Goal: Transaction & Acquisition: Book appointment/travel/reservation

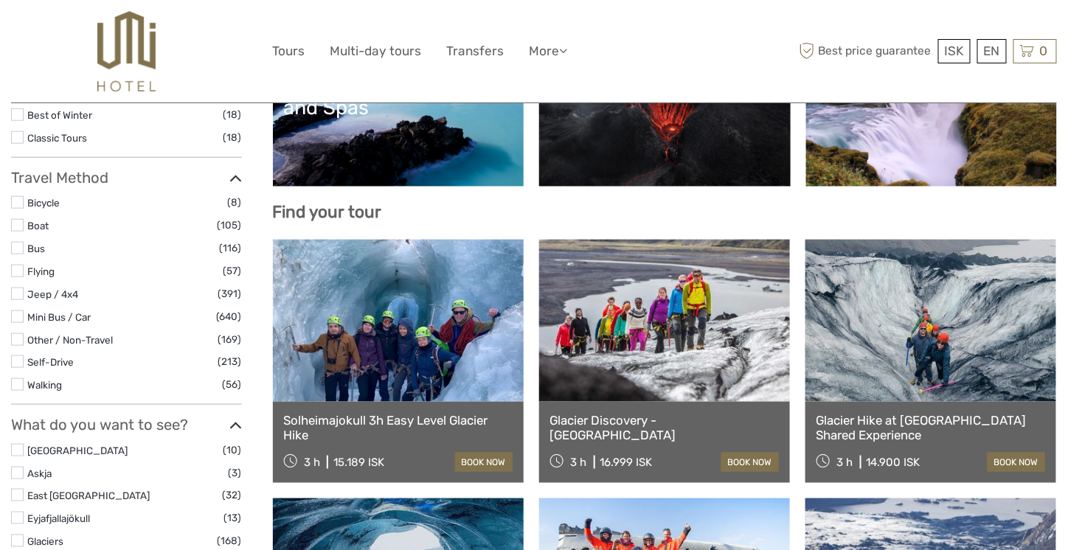
select select
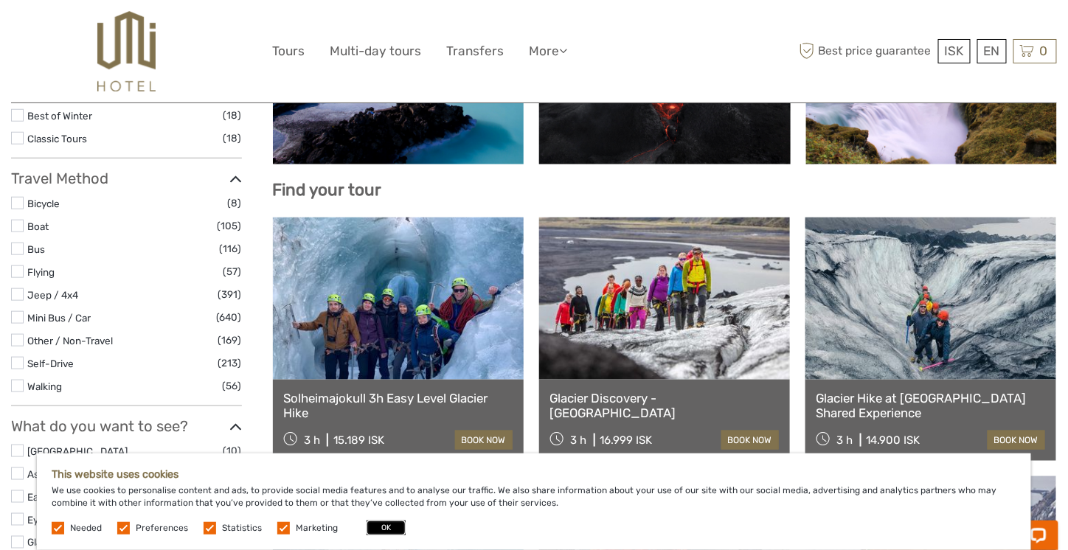
click at [384, 527] on button "OK" at bounding box center [386, 528] width 39 height 15
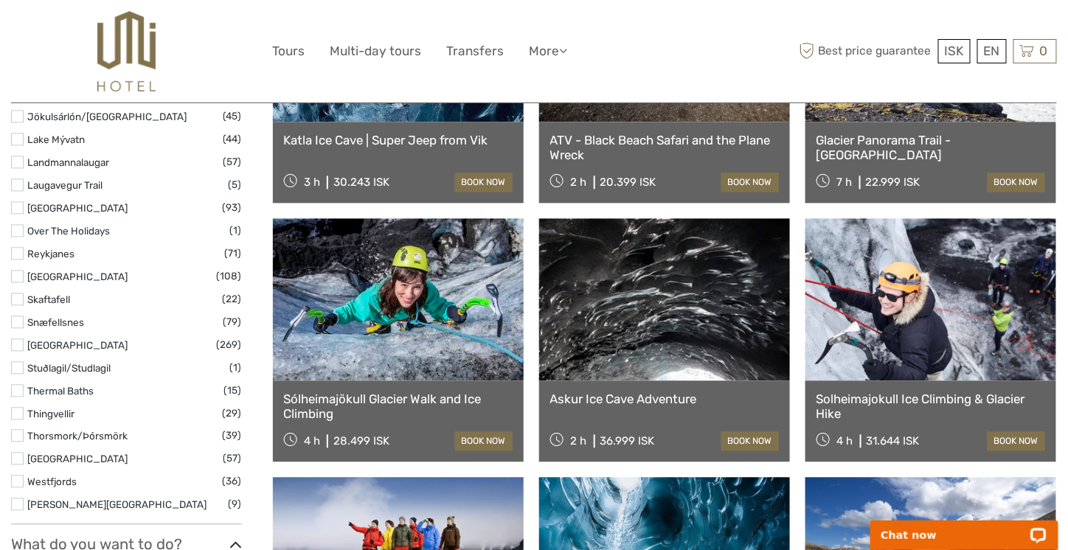
scroll to position [612, 0]
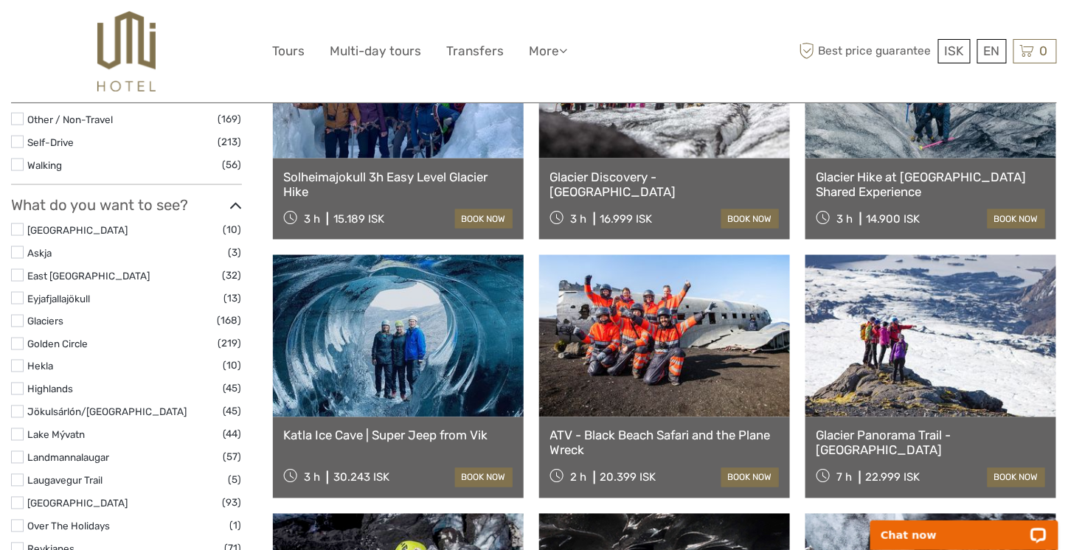
click at [901, 317] on link at bounding box center [931, 336] width 251 height 162
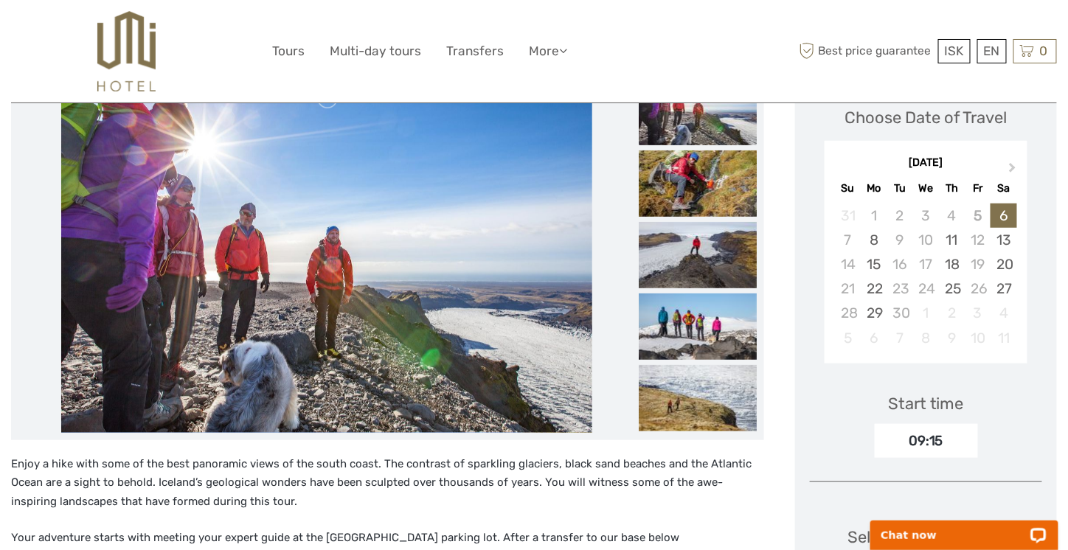
scroll to position [369, 0]
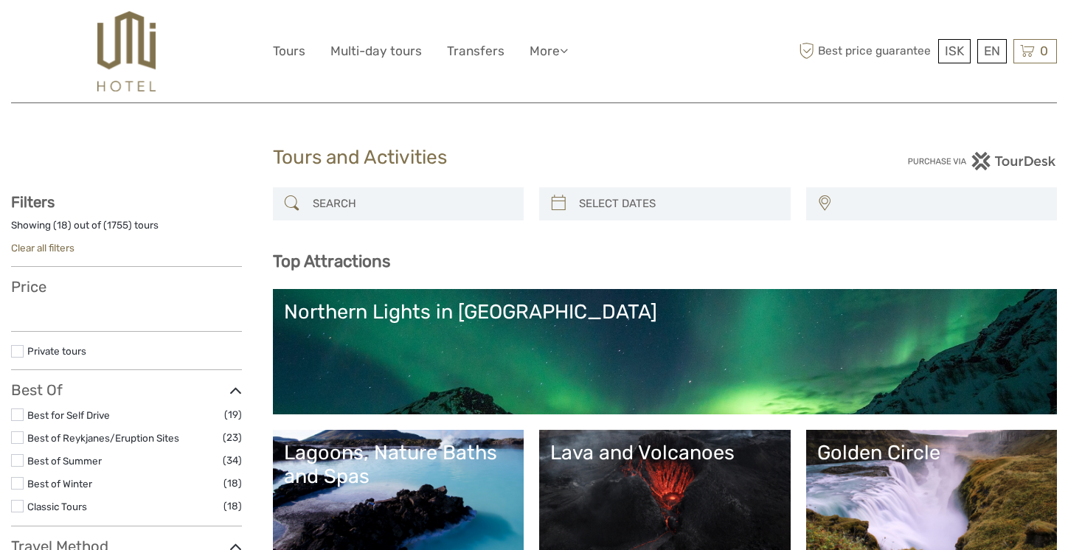
select select
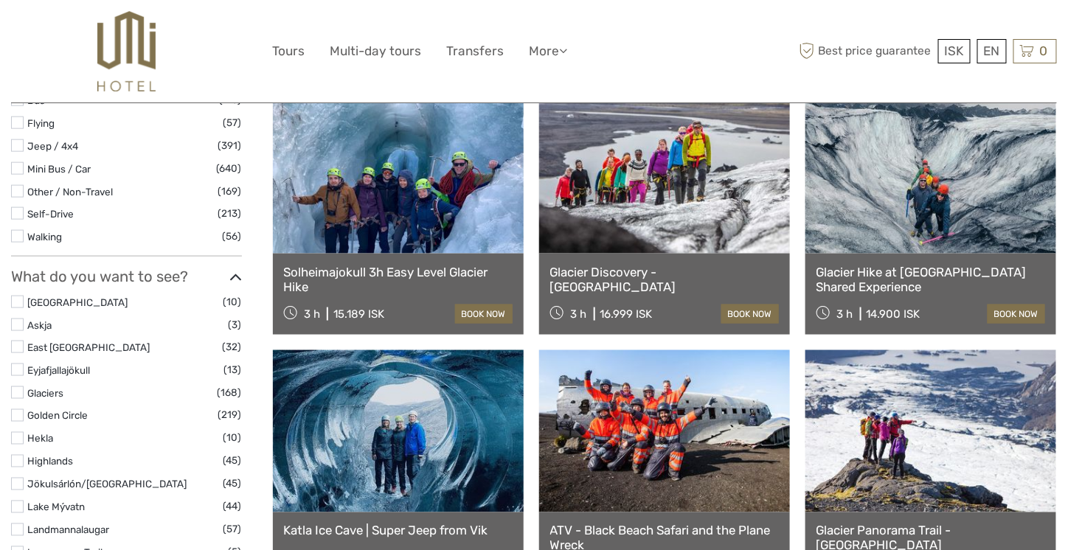
select select
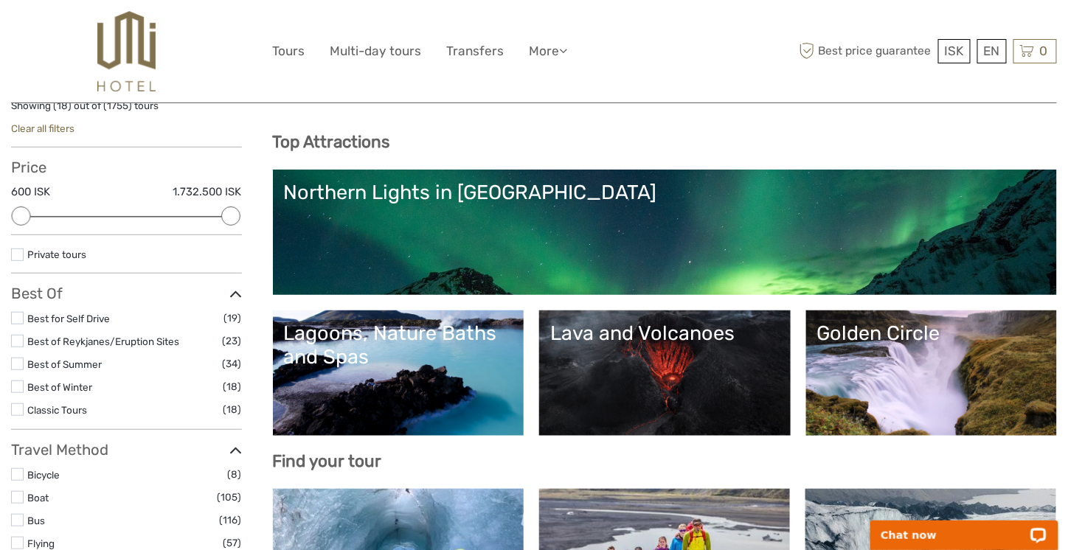
scroll to position [119, 0]
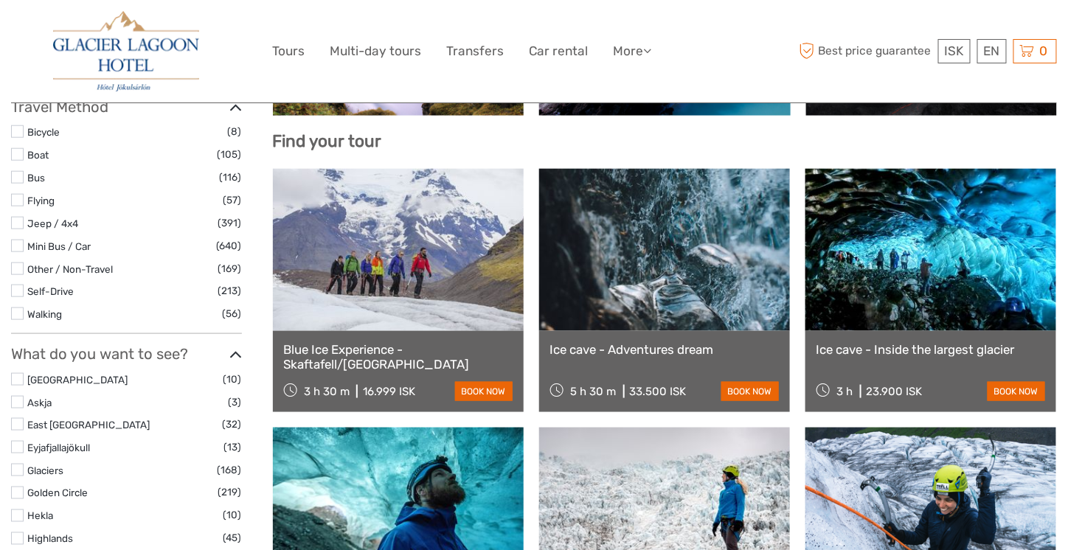
scroll to position [369, 0]
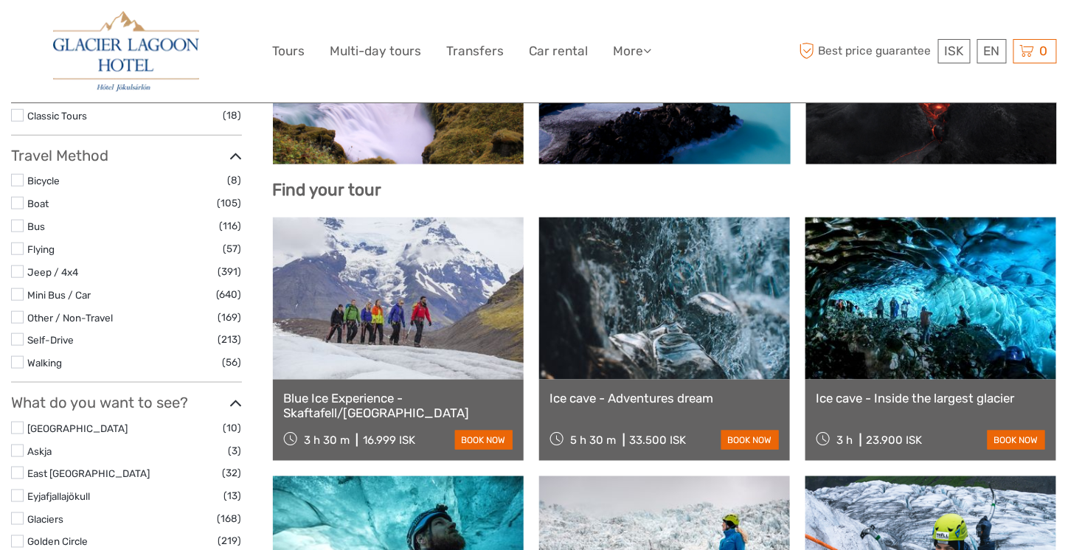
select select
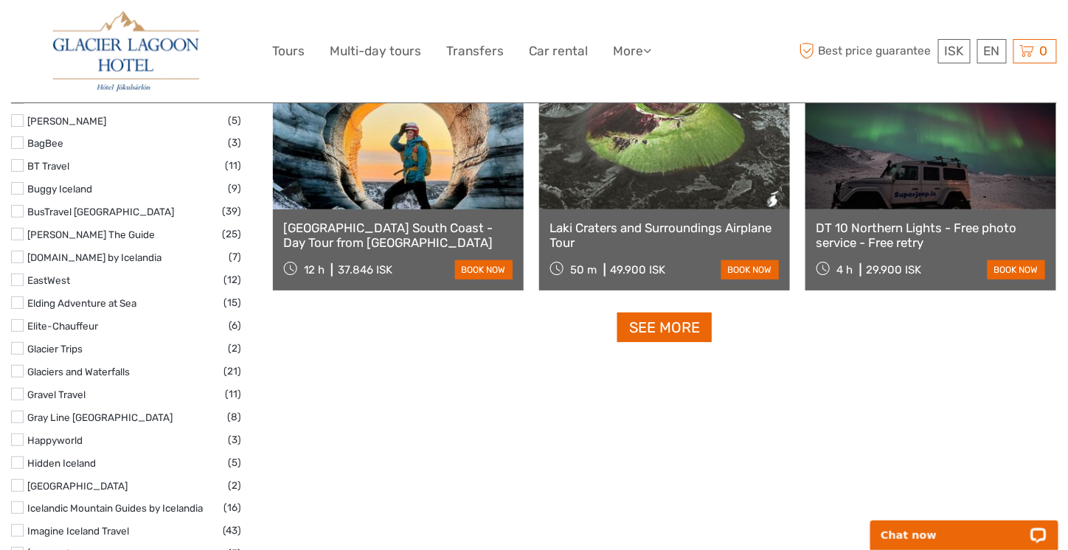
scroll to position [1866, 0]
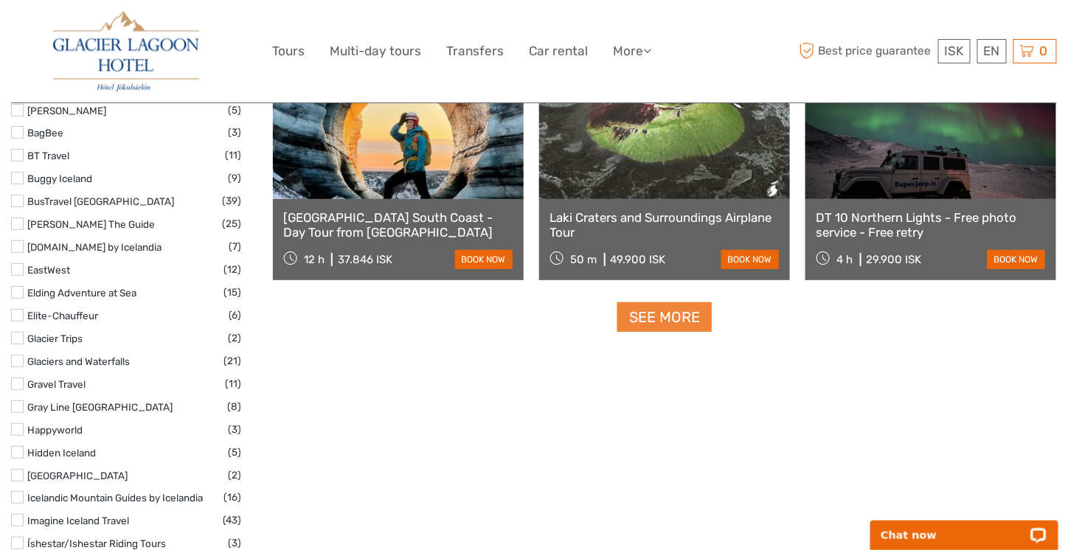
click at [654, 325] on link "See more" at bounding box center [664, 317] width 94 height 30
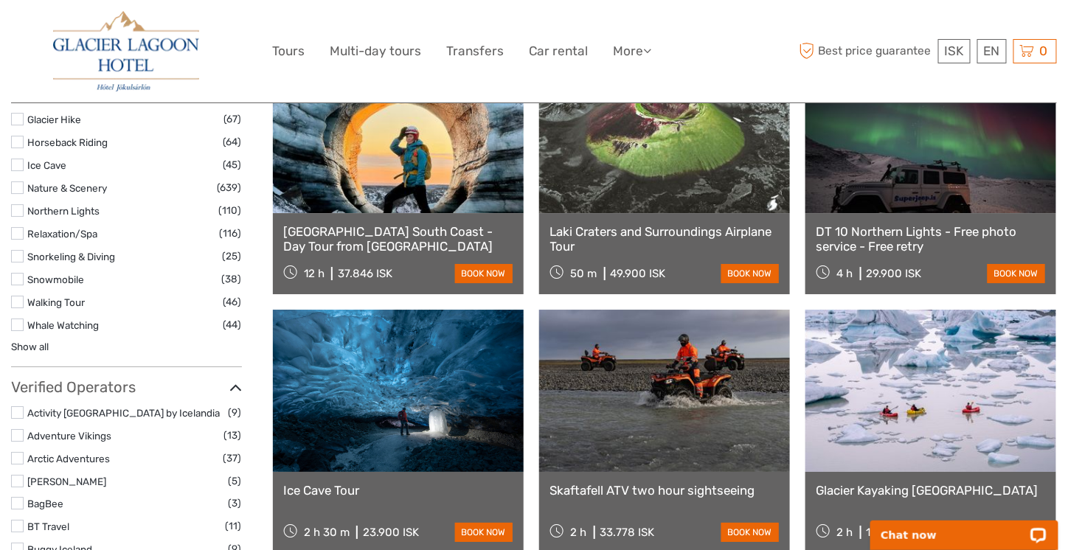
scroll to position [1497, 0]
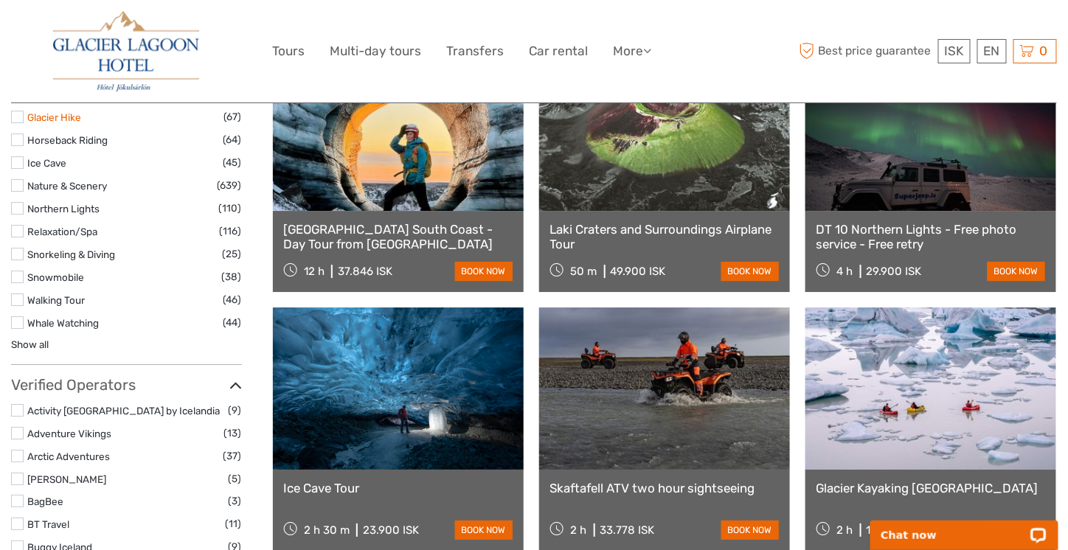
click at [71, 118] on link "Glacier Hike" at bounding box center [54, 117] width 54 height 12
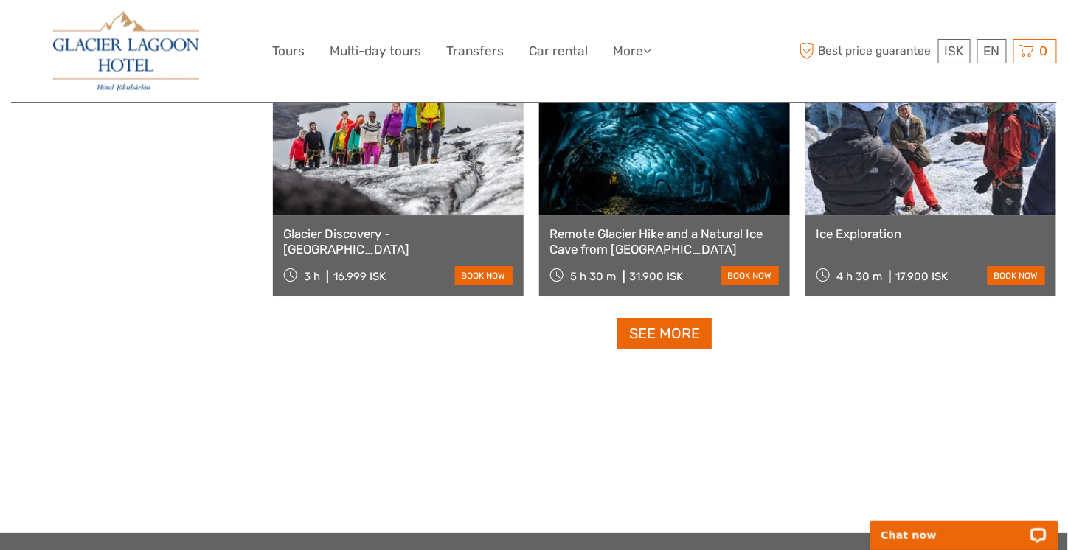
scroll to position [1485, 0]
